Goal: Task Accomplishment & Management: Manage account settings

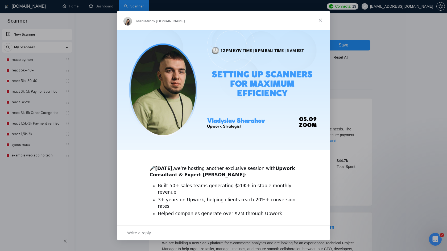
click at [319, 18] on span "Close" at bounding box center [320, 20] width 19 height 19
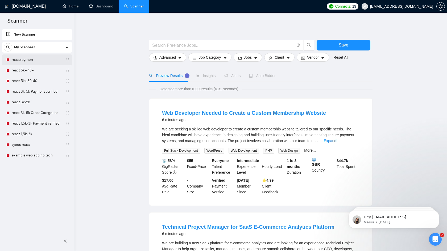
click at [33, 57] on link "react+python" at bounding box center [37, 60] width 51 height 11
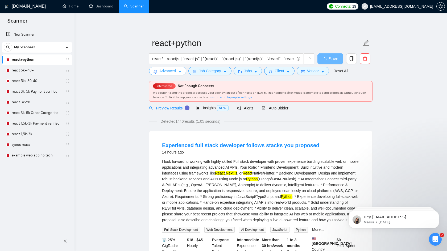
click at [182, 71] on button "Advanced" at bounding box center [167, 71] width 37 height 9
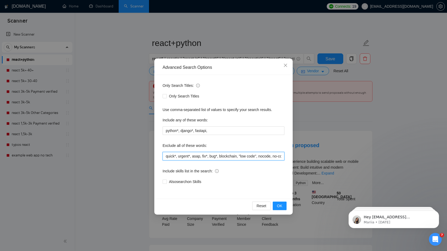
click at [181, 155] on input "quick*, urgent*, asap, fix*, bug*, blockchain, "low code", nocode, no-code, "re…" at bounding box center [223, 156] width 122 height 9
click at [266, 158] on input "quick*, urgent*, asap, fix*, bug*, blockchain, "low code", nocode, no-code, "re…" at bounding box center [223, 156] width 122 height 9
click at [288, 64] on span "Close" at bounding box center [285, 65] width 14 height 14
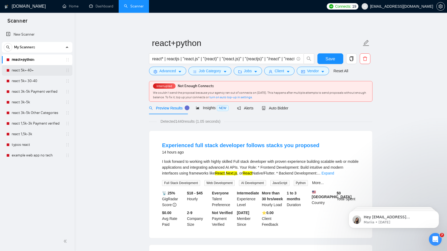
click at [27, 71] on link "react 5k+ 40+" at bounding box center [37, 70] width 51 height 11
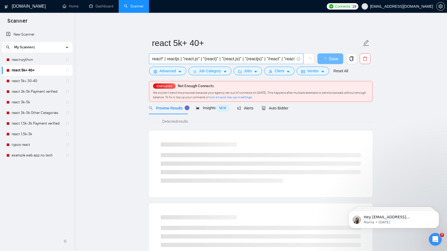
click at [188, 57] on input "react* | reactjs | "react.js" | "(react)" | "(react.js)" | "(reactjs)" | "/reac…" at bounding box center [223, 59] width 142 height 7
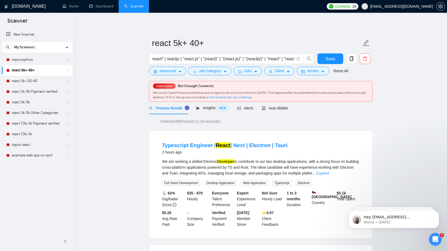
click at [173, 72] on span "Advanced" at bounding box center [167, 71] width 16 height 6
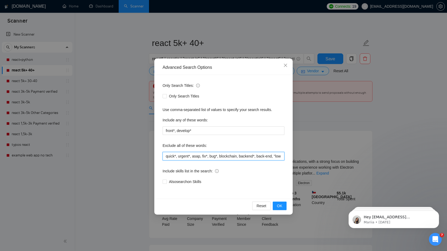
click at [182, 157] on input "quick*, urgent*, asap, fix*, bug*, blockchain, backend*, back-end, "low code", …" at bounding box center [223, 156] width 122 height 9
click at [265, 157] on input "quick*, urgent*, asap, fix*, bug*, blockchain, backend*, back-end, "low code", …" at bounding box center [223, 156] width 122 height 9
click at [285, 65] on icon "close" at bounding box center [285, 65] width 4 height 4
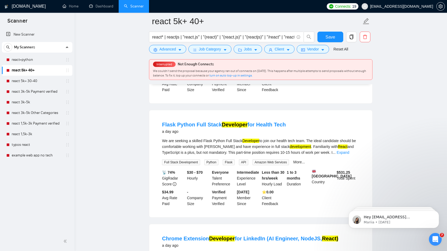
scroll to position [613, 0]
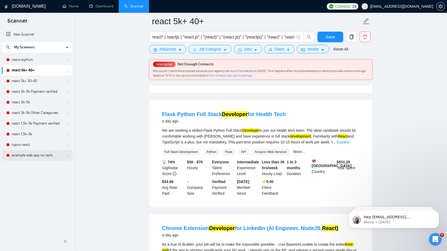
click at [40, 158] on link "example web app no tech" at bounding box center [37, 155] width 51 height 11
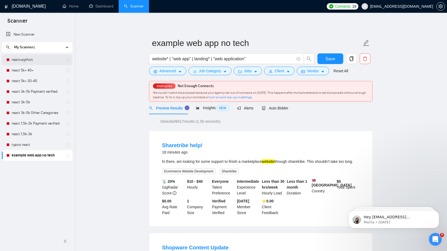
click at [34, 62] on link "react+python" at bounding box center [37, 60] width 51 height 11
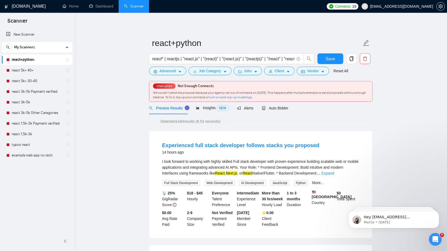
click at [440, 8] on icon "setting" at bounding box center [440, 6] width 4 height 4
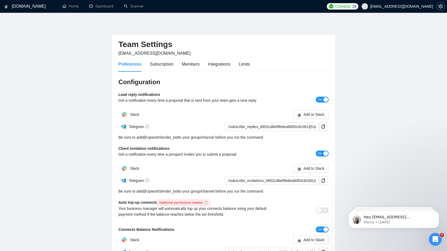
click at [440, 8] on icon "setting" at bounding box center [440, 6] width 4 height 4
click at [196, 64] on div "Members" at bounding box center [191, 64] width 18 height 7
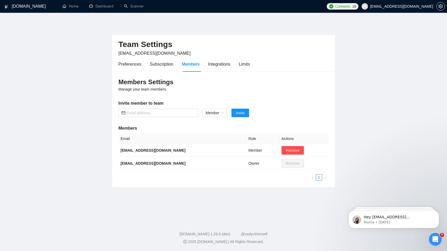
click at [320, 75] on div "Members Settings Manage your team members. Invite member to team Member Invite …" at bounding box center [223, 130] width 223 height 116
click at [298, 54] on div "Team Settings [EMAIL_ADDRESS][DOMAIN_NAME]" at bounding box center [223, 46] width 210 height 22
click at [252, 50] on div "Team Settings [EMAIL_ADDRESS][DOMAIN_NAME]" at bounding box center [223, 46] width 210 height 22
